Goal: Contribute content

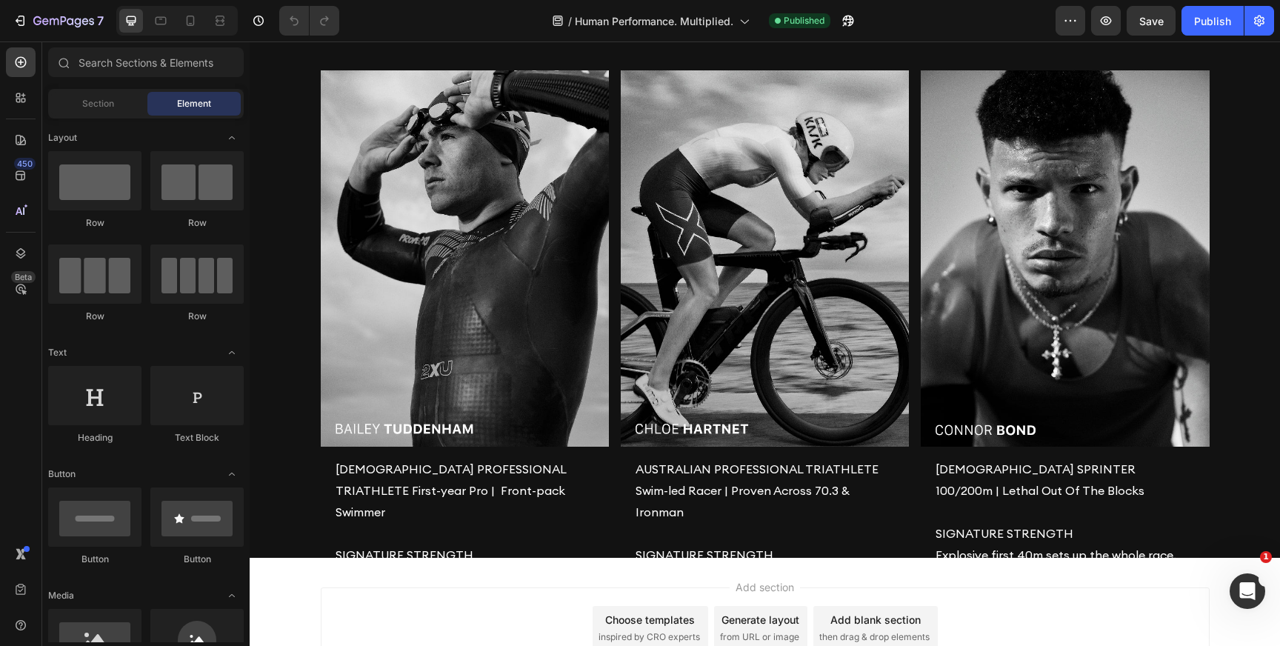
scroll to position [1432, 0]
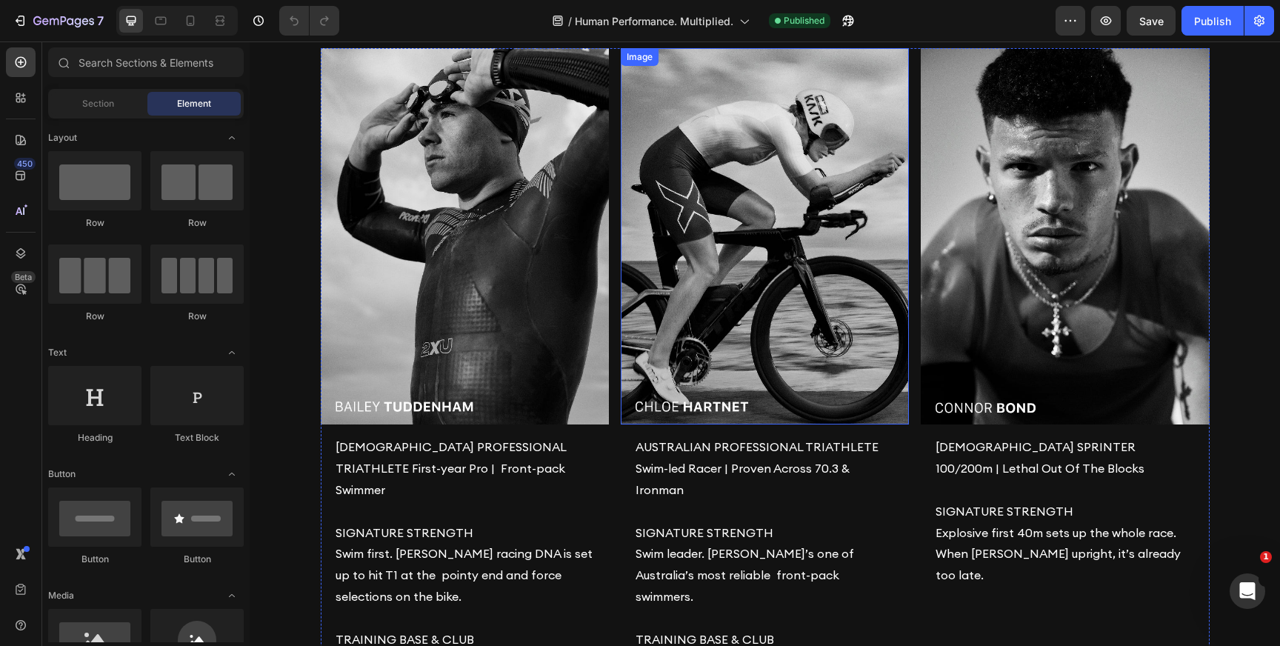
click at [725, 336] on img at bounding box center [765, 236] width 288 height 376
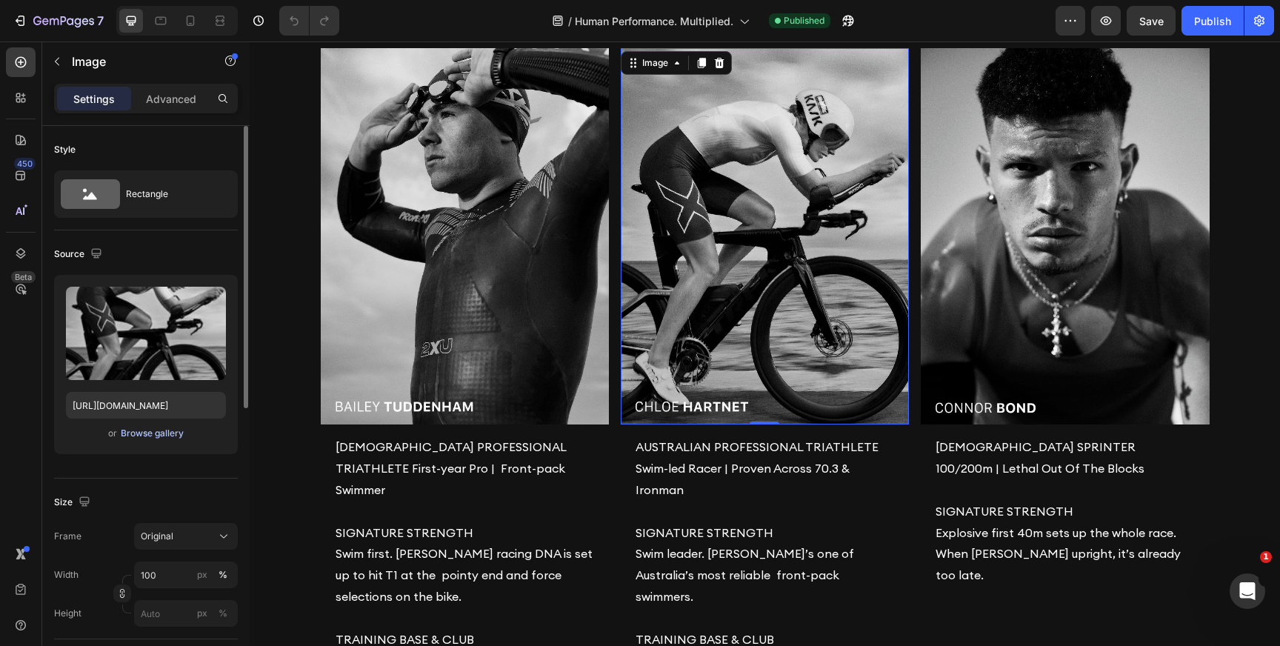
click at [144, 436] on div "Browse gallery" at bounding box center [152, 433] width 63 height 13
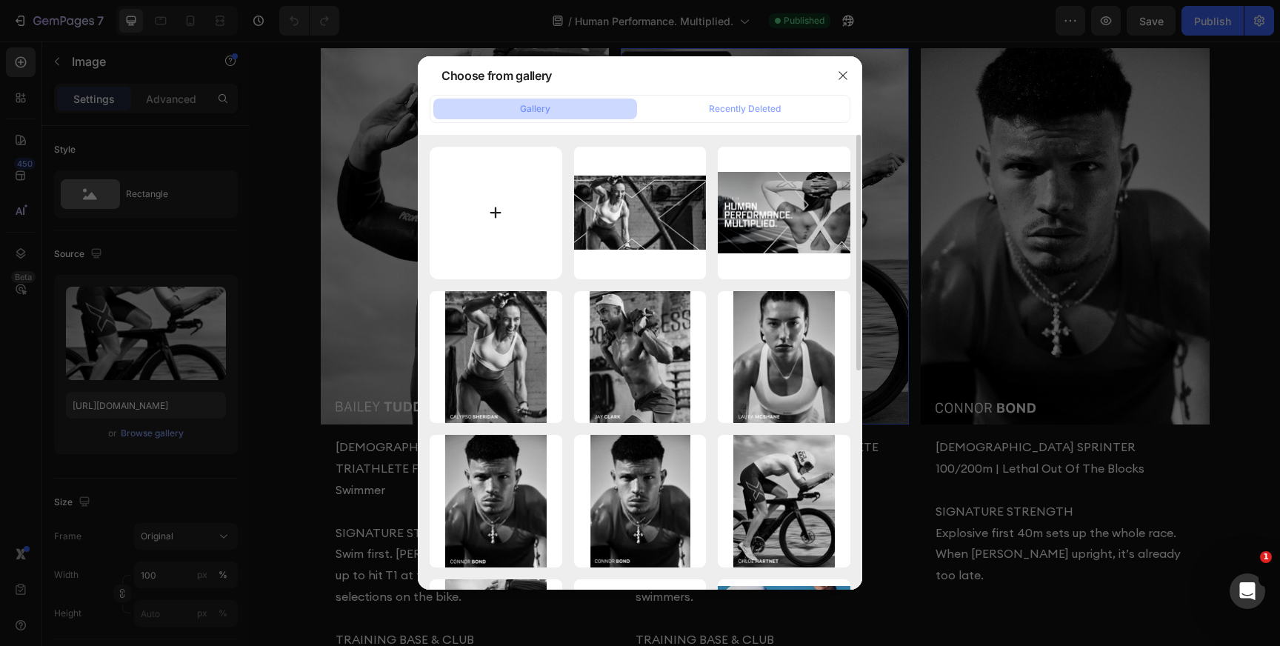
click at [484, 183] on input "file" at bounding box center [495, 213] width 133 height 133
type input "C:\fakepath\Group 39.jpg"
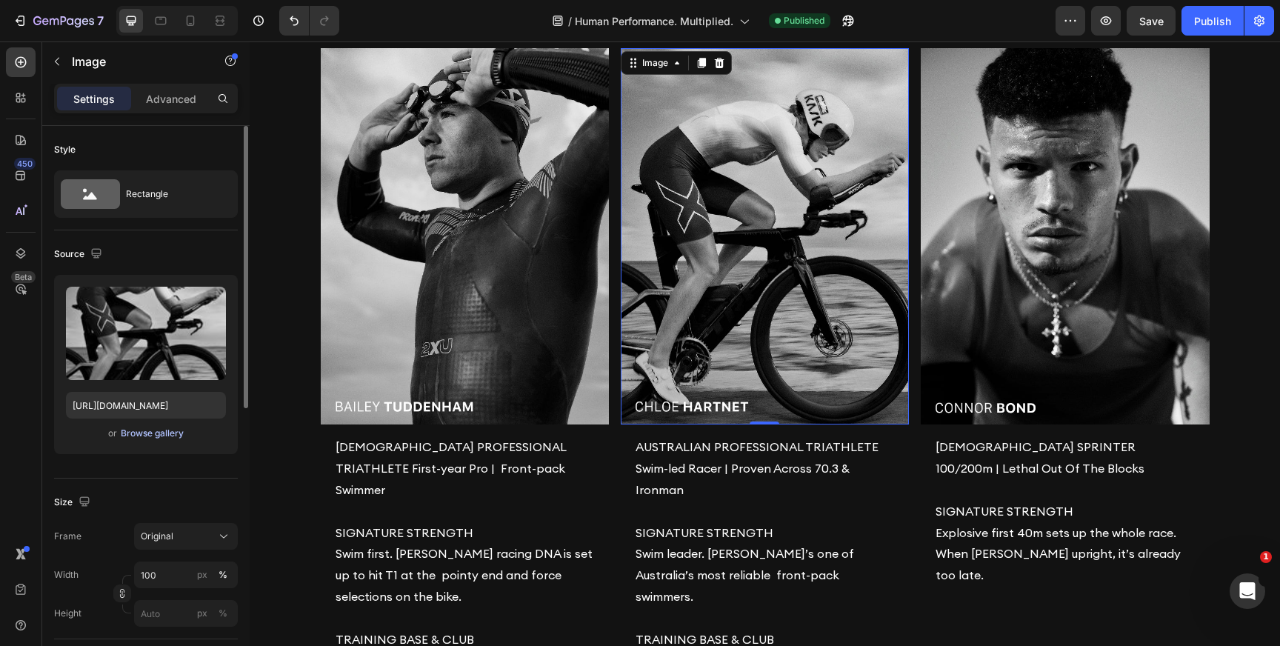
click at [154, 438] on div "Browse gallery" at bounding box center [152, 433] width 63 height 13
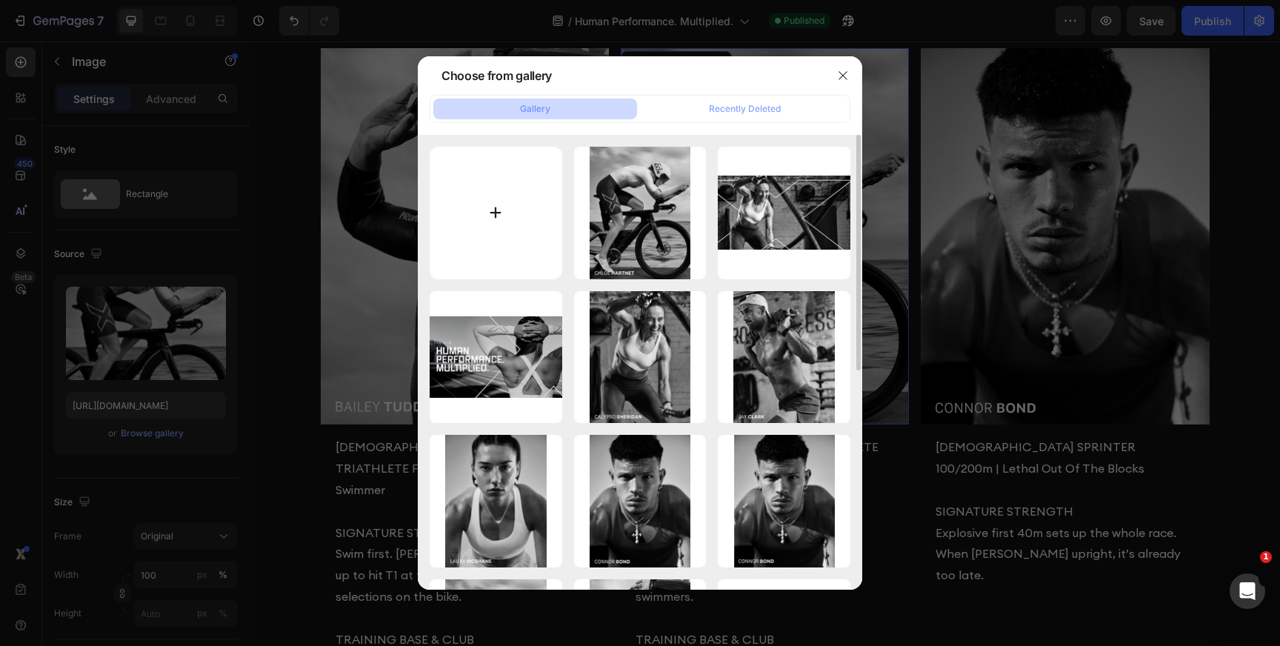
click at [454, 221] on input "file" at bounding box center [495, 213] width 133 height 133
type input "C:\fakepath\Group 23.jpg"
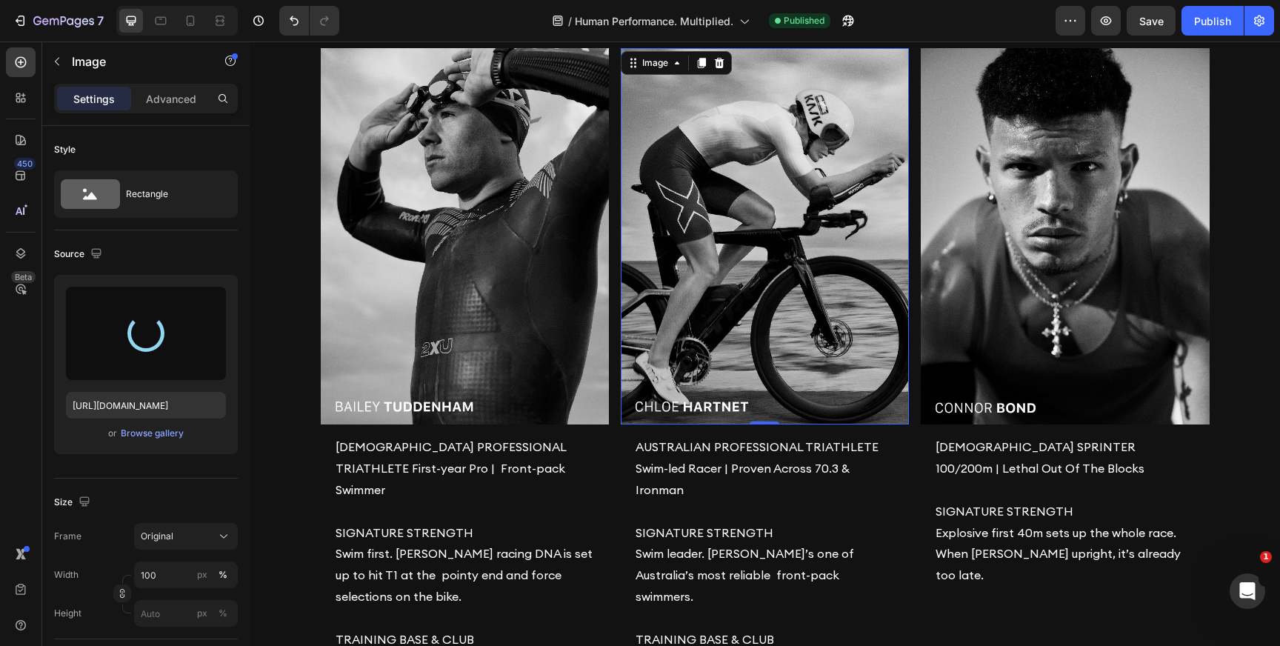
type input "[URL][DOMAIN_NAME]"
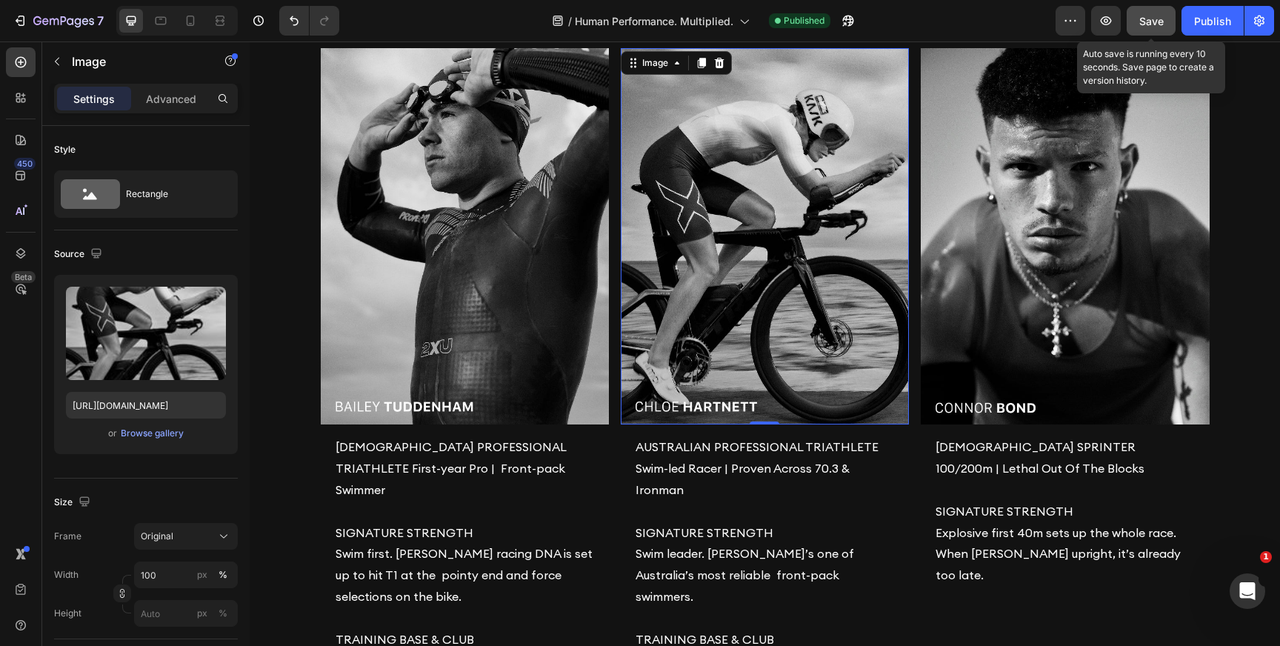
click at [1149, 17] on span "Save" at bounding box center [1151, 21] width 24 height 13
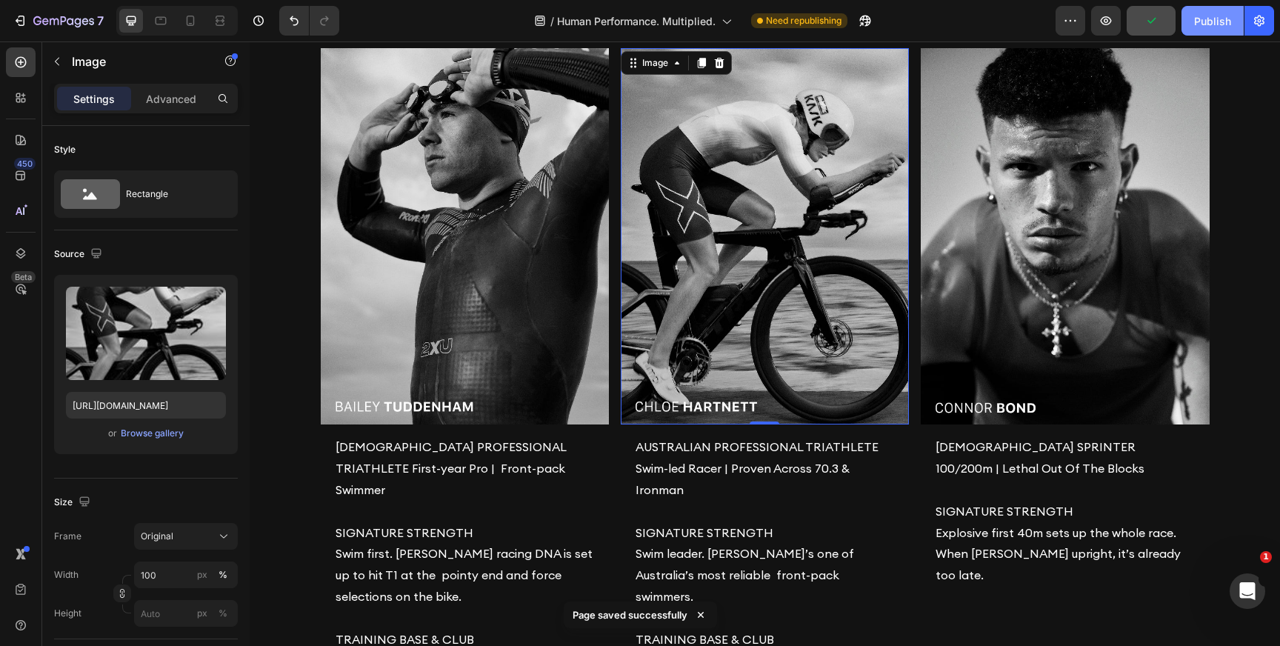
click at [1206, 24] on div "Publish" at bounding box center [1212, 21] width 37 height 16
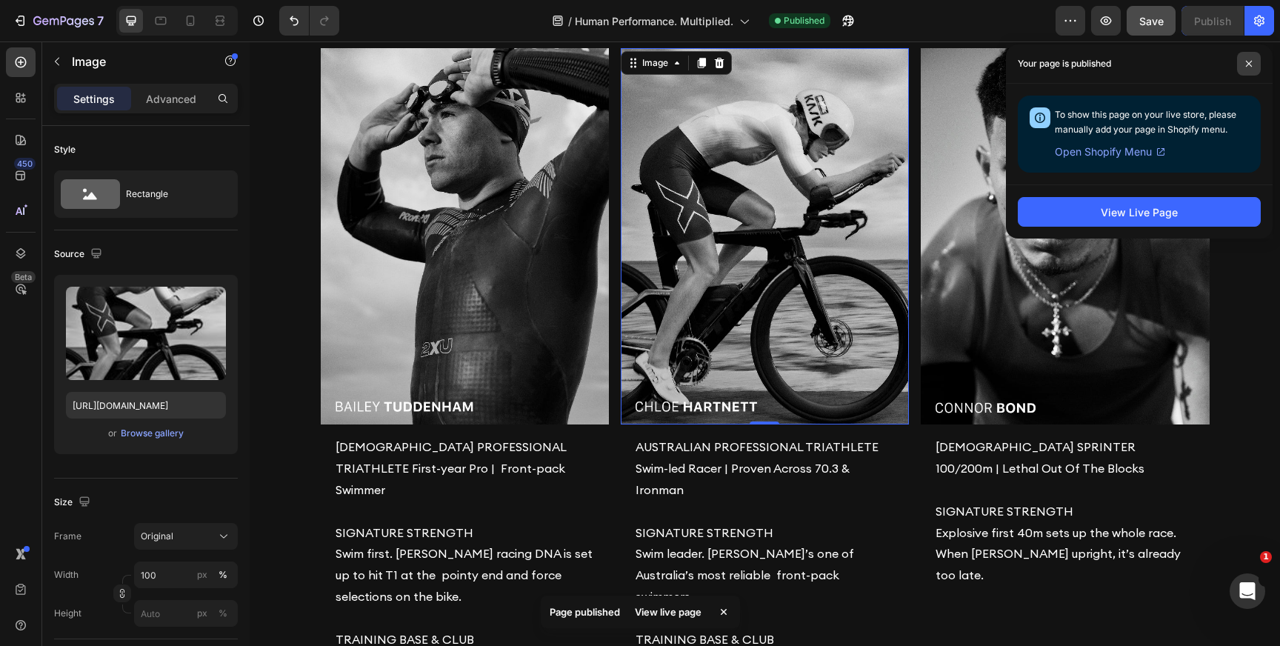
click at [1254, 62] on span at bounding box center [1249, 64] width 24 height 24
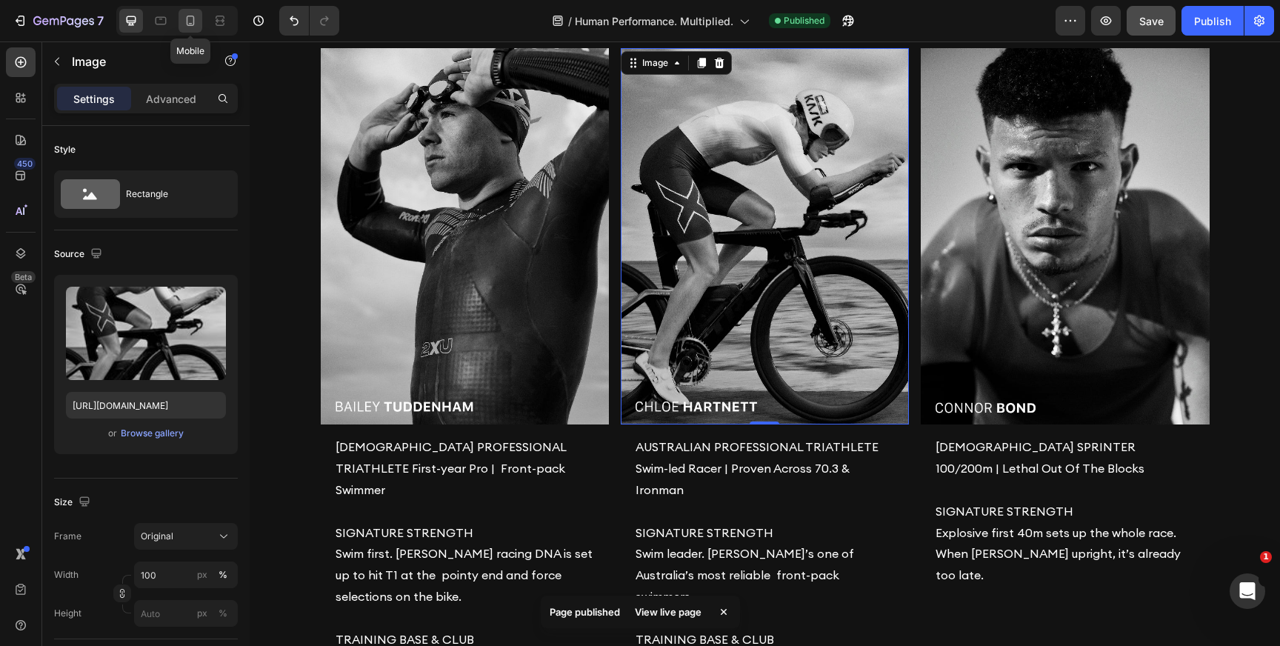
click at [195, 24] on icon at bounding box center [190, 20] width 15 height 15
type input "80"
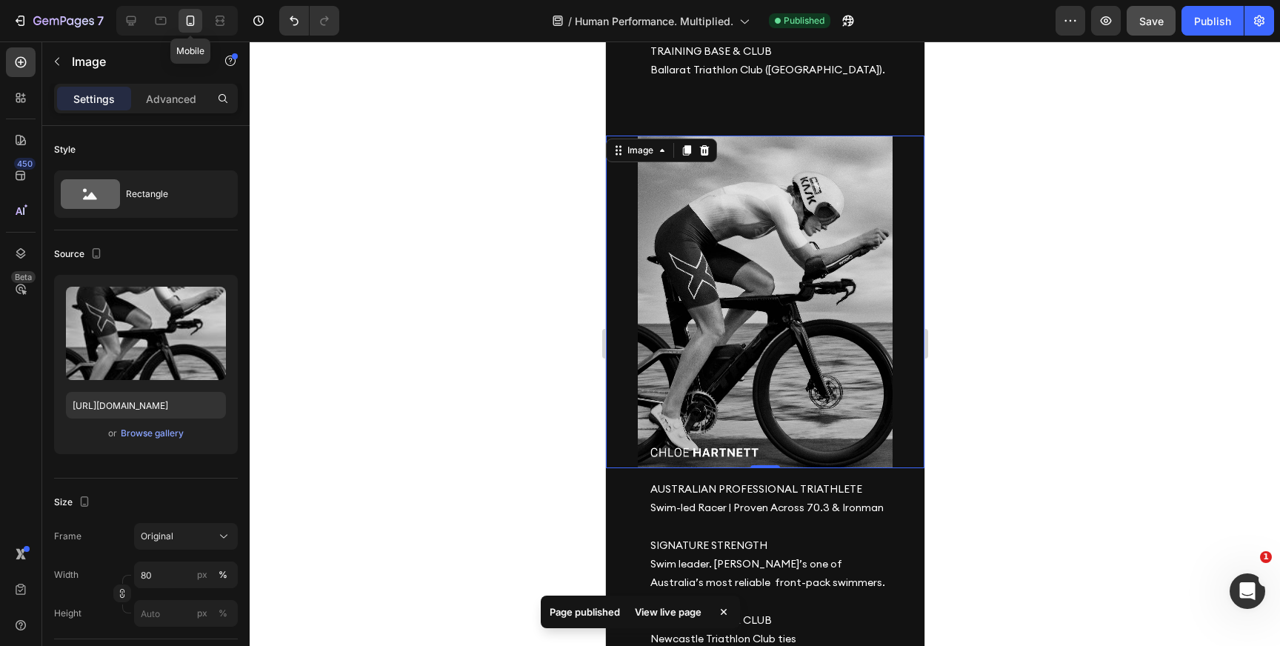
scroll to position [1914, 0]
